Goal: Task Accomplishment & Management: Use online tool/utility

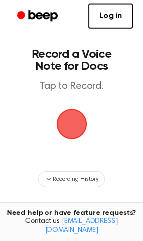
click at [68, 119] on span "button" at bounding box center [71, 123] width 49 height 49
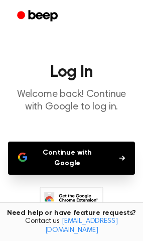
click at [94, 153] on button "Continue with Google" at bounding box center [71, 157] width 127 height 33
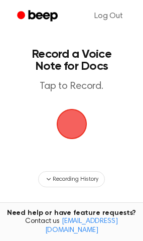
click at [65, 124] on span "button" at bounding box center [71, 123] width 41 height 41
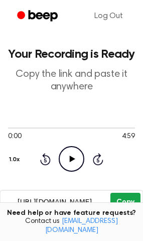
click at [126, 207] on button "Copy" at bounding box center [125, 201] width 30 height 19
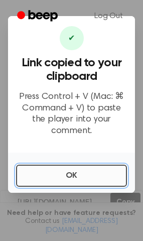
click at [64, 168] on button "OK" at bounding box center [71, 175] width 111 height 22
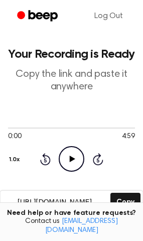
click at [70, 157] on icon at bounding box center [73, 158] width 6 height 7
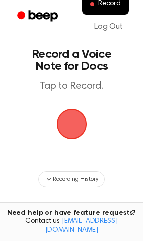
click at [68, 115] on span "button" at bounding box center [71, 124] width 31 height 31
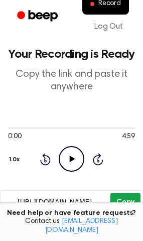
click at [122, 204] on button "Copy" at bounding box center [125, 201] width 30 height 19
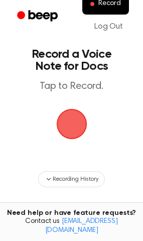
click at [69, 120] on span "button" at bounding box center [72, 124] width 56 height 56
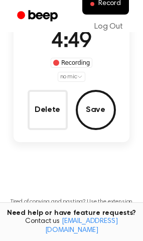
scroll to position [56, 0]
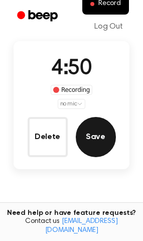
click at [98, 140] on button "Save" at bounding box center [96, 137] width 40 height 40
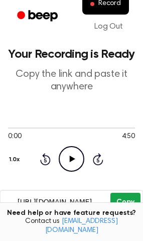
click at [128, 199] on button "Copy" at bounding box center [125, 201] width 30 height 19
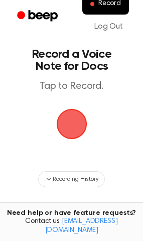
click at [74, 117] on span "button" at bounding box center [72, 124] width 28 height 28
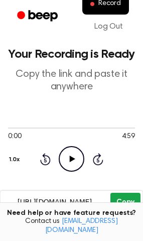
click at [122, 201] on button "Copy" at bounding box center [125, 201] width 30 height 19
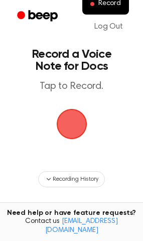
click at [71, 127] on span "button" at bounding box center [72, 124] width 56 height 56
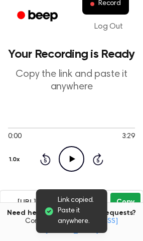
click at [121, 201] on button "Copy" at bounding box center [125, 201] width 30 height 19
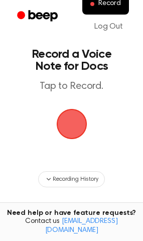
click at [74, 134] on span "button" at bounding box center [72, 124] width 28 height 28
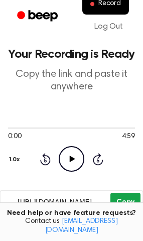
click at [118, 201] on button "Copy" at bounding box center [125, 201] width 30 height 19
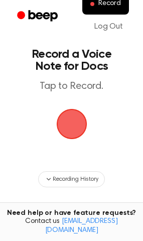
click at [78, 127] on span "button" at bounding box center [72, 124] width 28 height 28
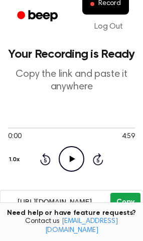
click at [124, 206] on button "Copy" at bounding box center [125, 201] width 30 height 19
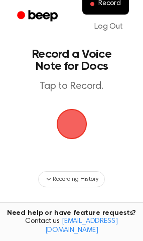
click at [70, 125] on span "button" at bounding box center [72, 124] width 28 height 28
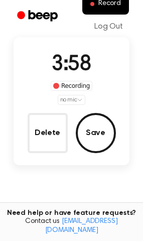
scroll to position [63, 0]
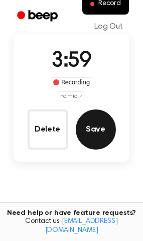
click at [97, 116] on button "Save" at bounding box center [96, 129] width 40 height 40
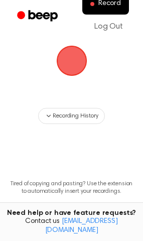
scroll to position [0, 0]
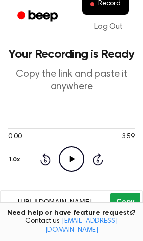
click at [130, 200] on button "Copy" at bounding box center [125, 201] width 30 height 19
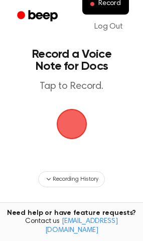
click at [77, 113] on span "button" at bounding box center [71, 124] width 33 height 33
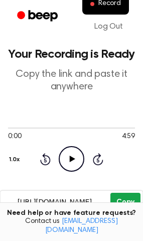
click at [118, 196] on button "Copy" at bounding box center [125, 201] width 30 height 19
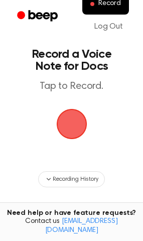
click at [70, 120] on span "button" at bounding box center [72, 124] width 28 height 28
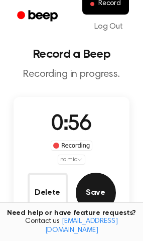
click at [98, 189] on button "Save" at bounding box center [96, 192] width 40 height 40
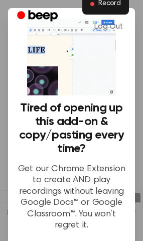
click at [106, 7] on span "Record" at bounding box center [109, 3] width 23 height 9
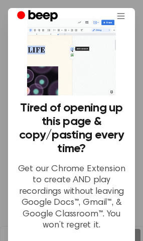
click at [64, 186] on p "Get our Chrome Extension to create AND play recordings without leaving Google D…" at bounding box center [71, 197] width 111 height 68
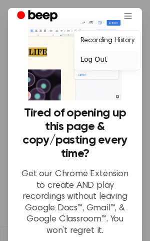
click at [91, 61] on div "Log Out" at bounding box center [108, 59] width 62 height 17
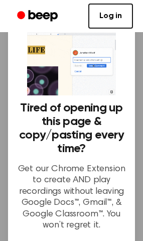
scroll to position [375, 0]
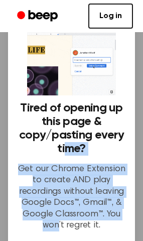
drag, startPoint x: 56, startPoint y: 216, endPoint x: 59, endPoint y: 138, distance: 77.7
click at [59, 138] on div "Tired of opening up this page & copy/pasting every time? Get our Chrome Extensi…" at bounding box center [71, 170] width 111 height 138
click at [24, 16] on circle "Beep" at bounding box center [21, 15] width 8 height 8
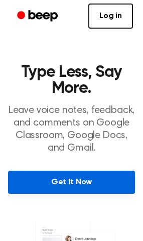
click at [64, 184] on link "Get It Now" at bounding box center [71, 181] width 127 height 23
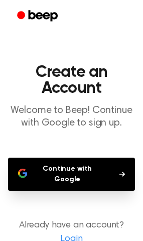
click at [64, 165] on button "Continue with Google" at bounding box center [71, 173] width 127 height 33
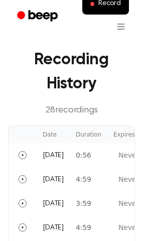
scroll to position [612, 0]
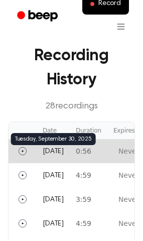
click at [51, 153] on span "Today" at bounding box center [53, 151] width 21 height 7
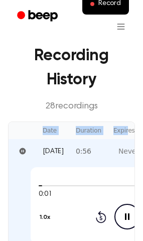
drag, startPoint x: 142, startPoint y: 97, endPoint x: 142, endPoint y: 135, distance: 38.6
click at [142, 135] on main "Welcome JLennin! Select any of the products below to get started. 🧑🏻‍🏫 Beep for…" at bounding box center [71, 97] width 143 height 1418
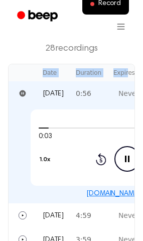
scroll to position [680, 0]
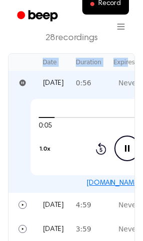
click at [108, 181] on link "beep.audio/kukbn64" at bounding box center [126, 182] width 81 height 7
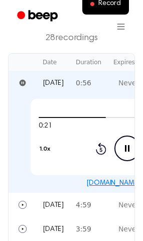
drag, startPoint x: 99, startPoint y: 101, endPoint x: 46, endPoint y: 101, distance: 53.1
click at [46, 101] on div "0:21 0:56 1.0x Rewind 5 seconds Pause Audio Skip 5 seconds" at bounding box center [127, 137] width 192 height 76
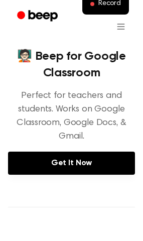
scroll to position [0, 0]
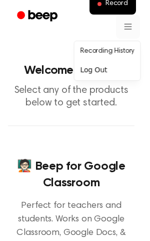
click at [94, 55] on link "Recording History" at bounding box center [108, 51] width 62 height 17
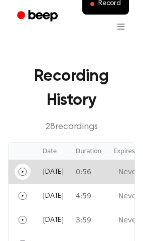
click at [20, 169] on icon "Play" at bounding box center [23, 171] width 8 height 8
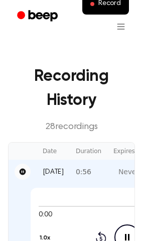
click at [20, 169] on icon "Pause" at bounding box center [23, 171] width 7 height 7
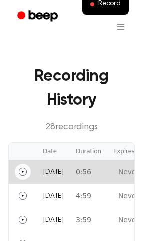
drag, startPoint x: 20, startPoint y: 169, endPoint x: 66, endPoint y: 167, distance: 45.7
click at [66, 167] on tr "Today 0:56 Never Expires" at bounding box center [127, 171] width 237 height 24
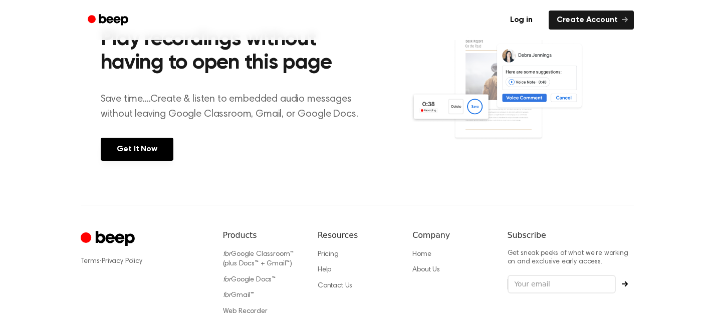
scroll to position [78, 0]
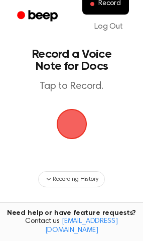
click at [73, 125] on span "button" at bounding box center [71, 123] width 47 height 47
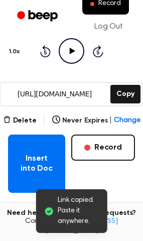
scroll to position [94, 0]
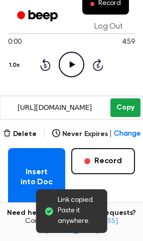
click at [126, 106] on button "Copy" at bounding box center [125, 107] width 30 height 19
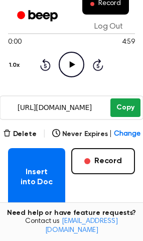
click at [121, 105] on button "Copy" at bounding box center [125, 107] width 30 height 19
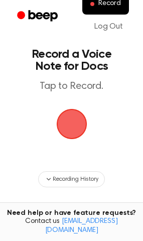
drag, startPoint x: 77, startPoint y: 131, endPoint x: -57, endPoint y: 136, distance: 133.9
click at [0, 136] on html "Record Log Out Record a Voice Note for Docs Tap to Record. Recording History Ti…" at bounding box center [71, 177] width 143 height 354
click at [76, 123] on span "button" at bounding box center [72, 124] width 56 height 56
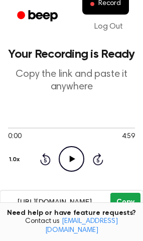
click at [126, 201] on button "Copy" at bounding box center [125, 201] width 30 height 19
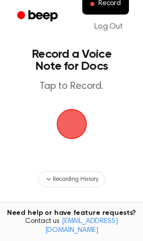
click at [77, 126] on span "button" at bounding box center [72, 124] width 56 height 56
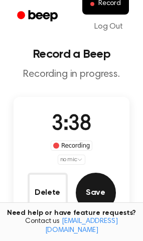
click at [91, 183] on button "Save" at bounding box center [96, 192] width 40 height 40
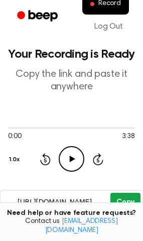
click at [128, 199] on button "Copy" at bounding box center [125, 201] width 30 height 19
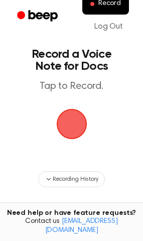
click at [71, 124] on span "button" at bounding box center [72, 124] width 28 height 28
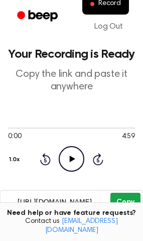
click at [122, 201] on button "Copy" at bounding box center [125, 201] width 30 height 19
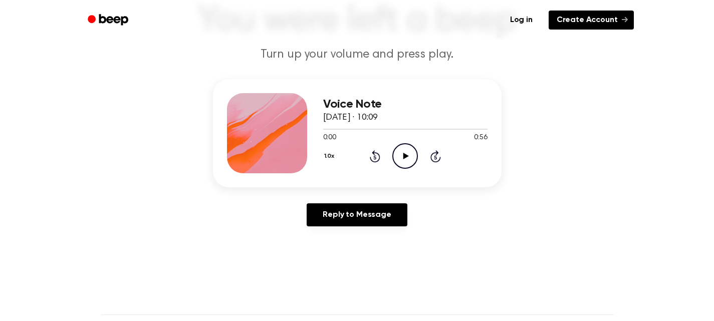
click at [598, 19] on link "Create Account" at bounding box center [591, 20] width 85 height 19
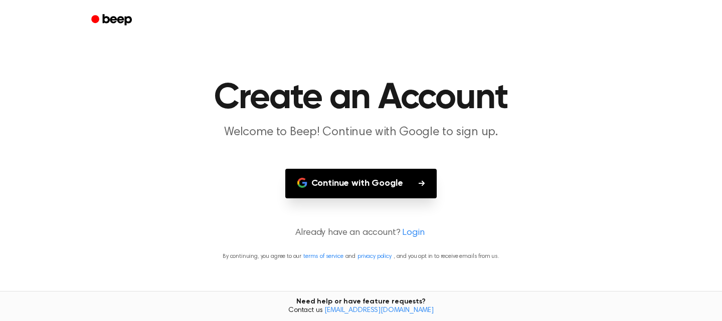
click at [384, 184] on button "Continue with Google" at bounding box center [361, 184] width 152 height 30
